Goal: Find specific fact: Find specific fact

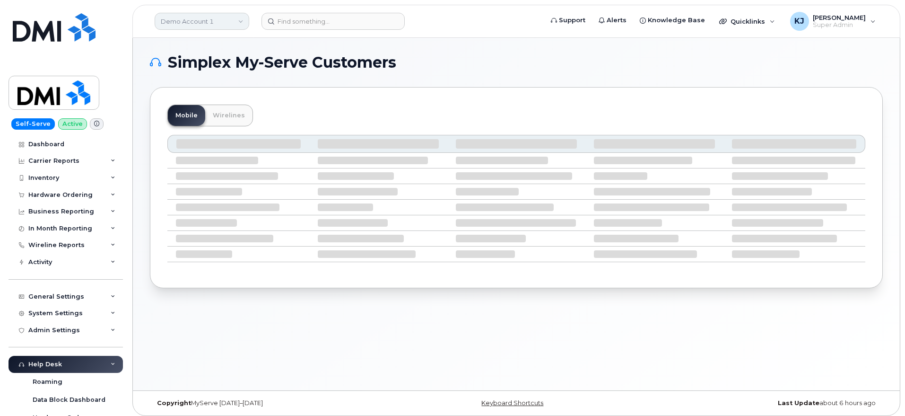
click at [216, 21] on link "Demo Account 1" at bounding box center [202, 21] width 95 height 17
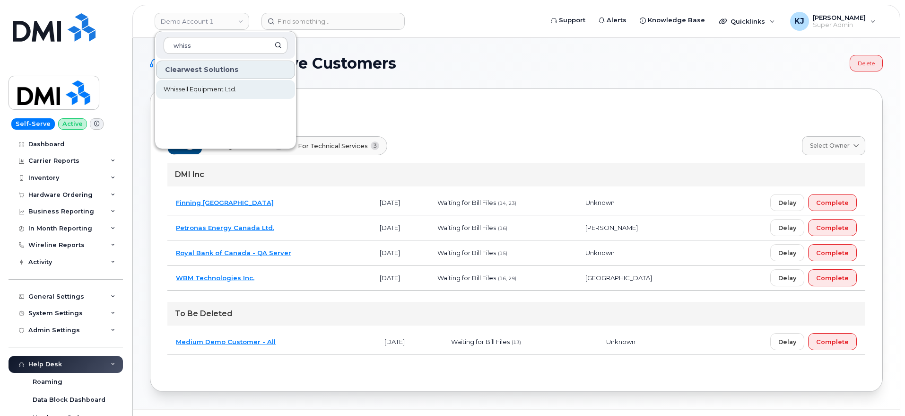
type input "whiss"
click at [233, 95] on link "Whissell Equipment Ltd." at bounding box center [225, 89] width 139 height 19
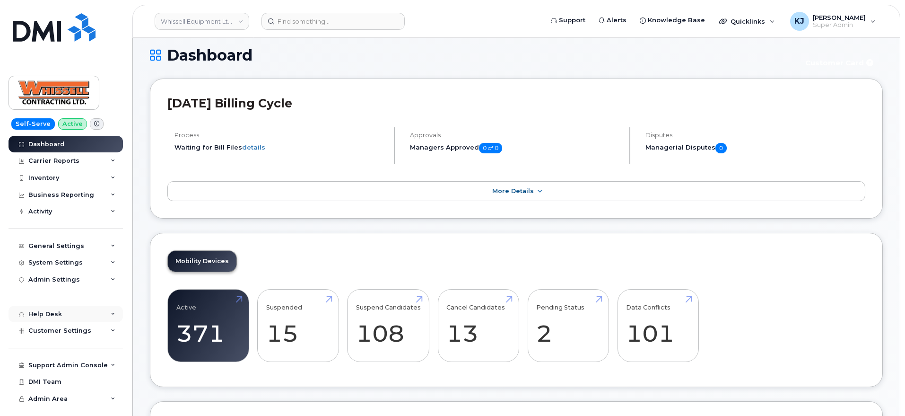
scroll to position [118, 0]
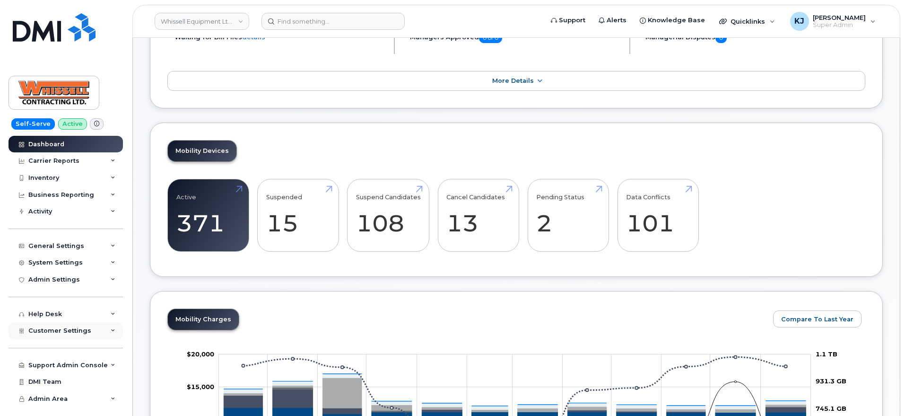
click at [60, 330] on span "Customer Settings" at bounding box center [59, 330] width 63 height 7
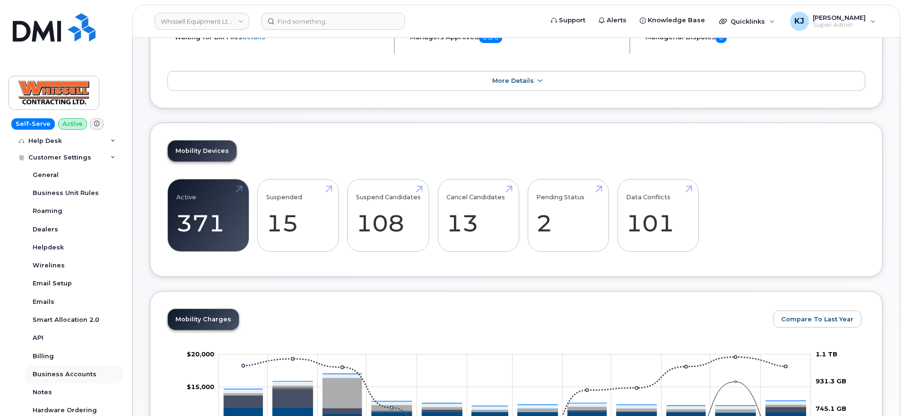
scroll to position [263, 0]
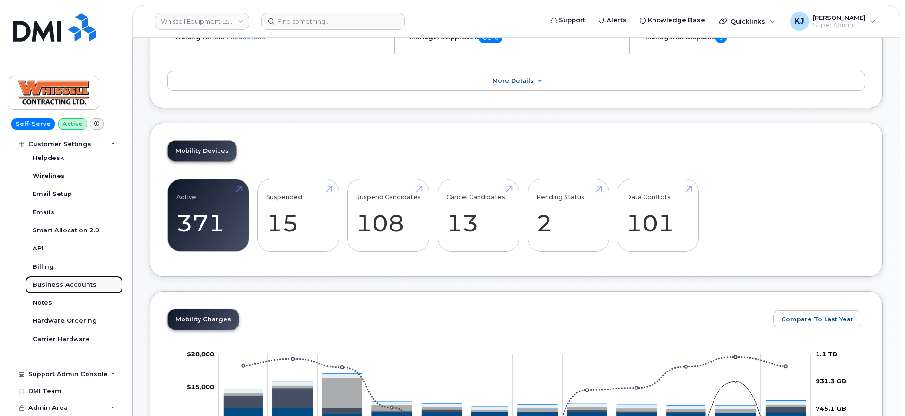
click at [71, 284] on div "Business Accounts" at bounding box center [65, 284] width 64 height 9
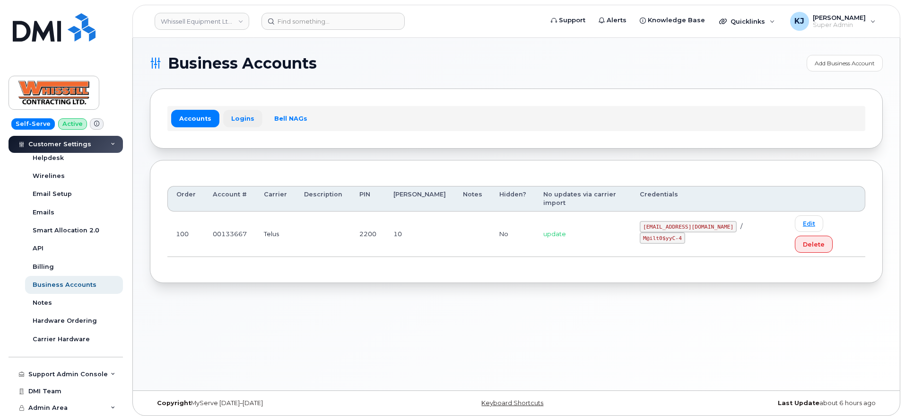
click at [246, 119] on link "Logins" at bounding box center [242, 118] width 39 height 17
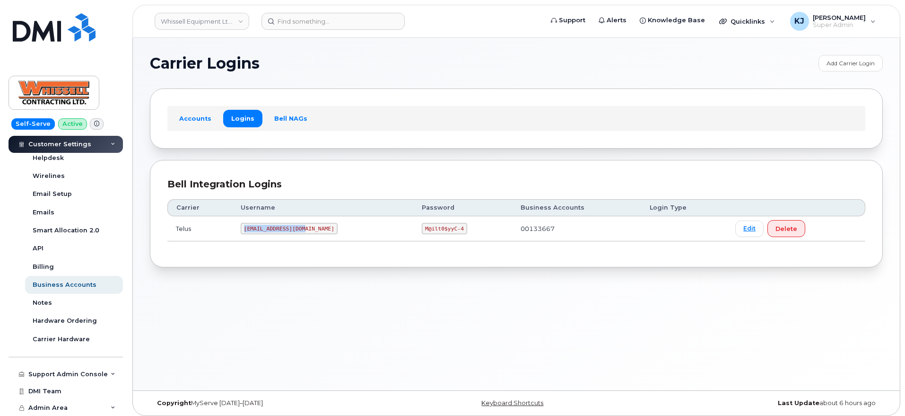
drag, startPoint x: 247, startPoint y: 228, endPoint x: 310, endPoint y: 229, distance: 63.4
click at [310, 229] on td "[EMAIL_ADDRESS][DOMAIN_NAME]" at bounding box center [322, 228] width 181 height 25
copy code "[EMAIL_ADDRESS][DOMAIN_NAME]"
drag, startPoint x: 390, startPoint y: 228, endPoint x: 427, endPoint y: 226, distance: 36.5
click at [427, 226] on code "M@ilt0$yyC-4" at bounding box center [444, 228] width 45 height 11
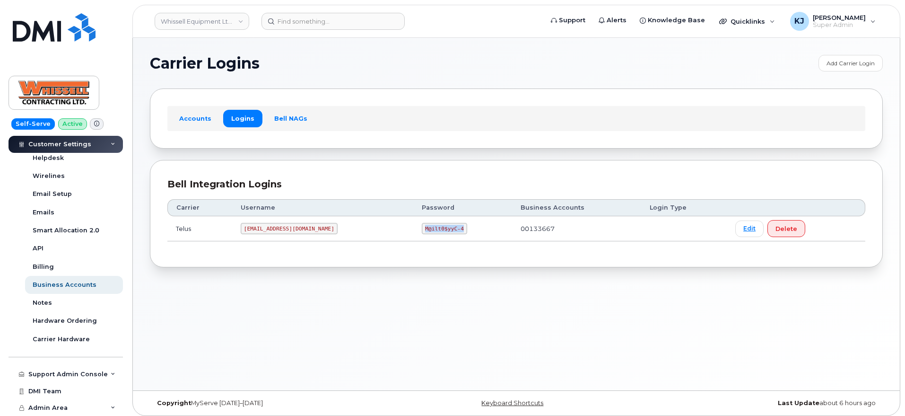
copy code "M@ilt0$yyC-4"
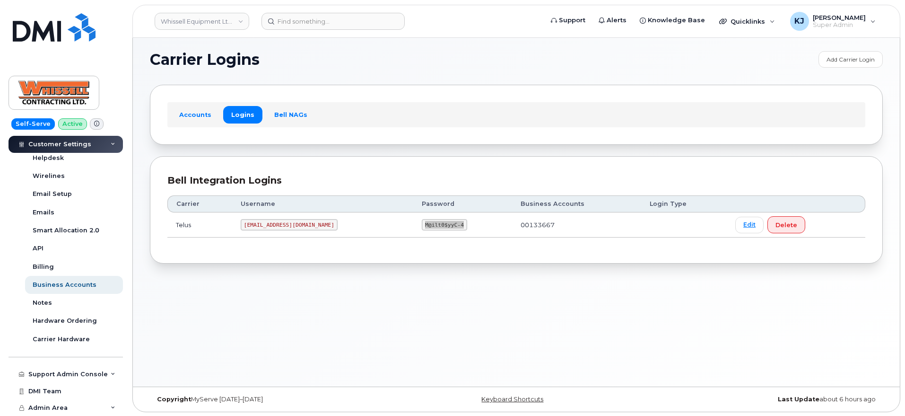
scroll to position [5, 0]
